Goal: Transaction & Acquisition: Purchase product/service

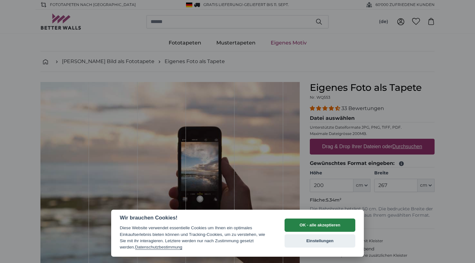
click at [318, 224] on button "OK - alle akzeptieren" at bounding box center [319, 225] width 71 height 13
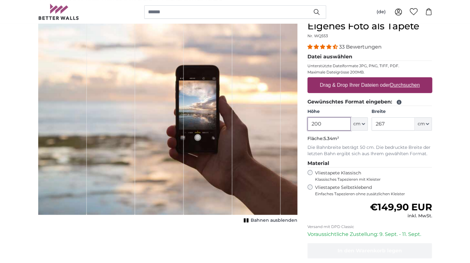
scroll to position [59, 0]
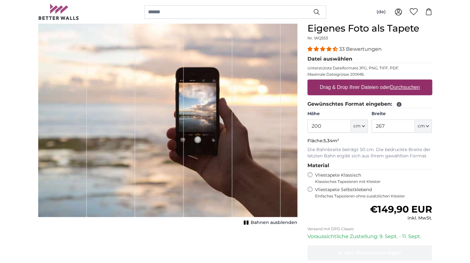
click at [410, 89] on u "Durchsuchen" at bounding box center [405, 87] width 30 height 5
click at [410, 81] on input "Drag & Drop Ihrer Dateien oder Durchsuchen" at bounding box center [369, 81] width 125 height 2
type input "**********"
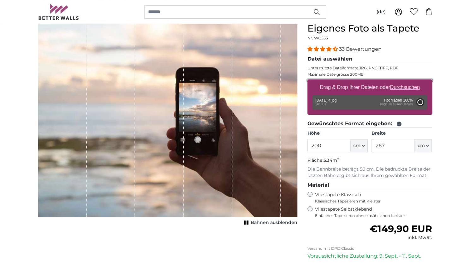
type input "66"
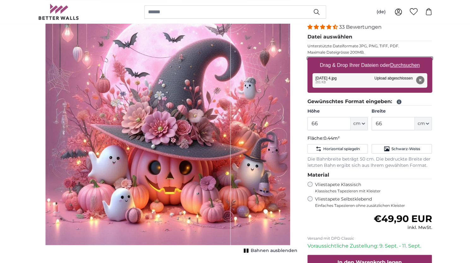
scroll to position [80, 0]
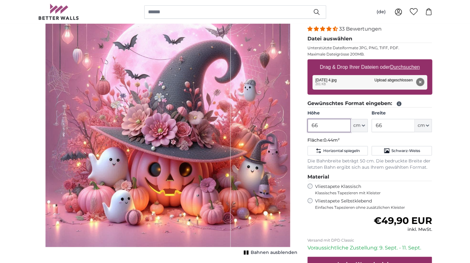
click at [331, 128] on input "66" at bounding box center [328, 125] width 43 height 13
type input "6"
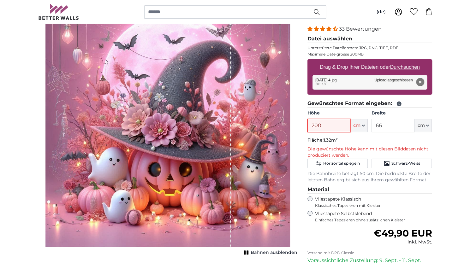
type input "200"
click at [394, 125] on input "66" at bounding box center [392, 125] width 43 height 13
